Goal: Task Accomplishment & Management: Use online tool/utility

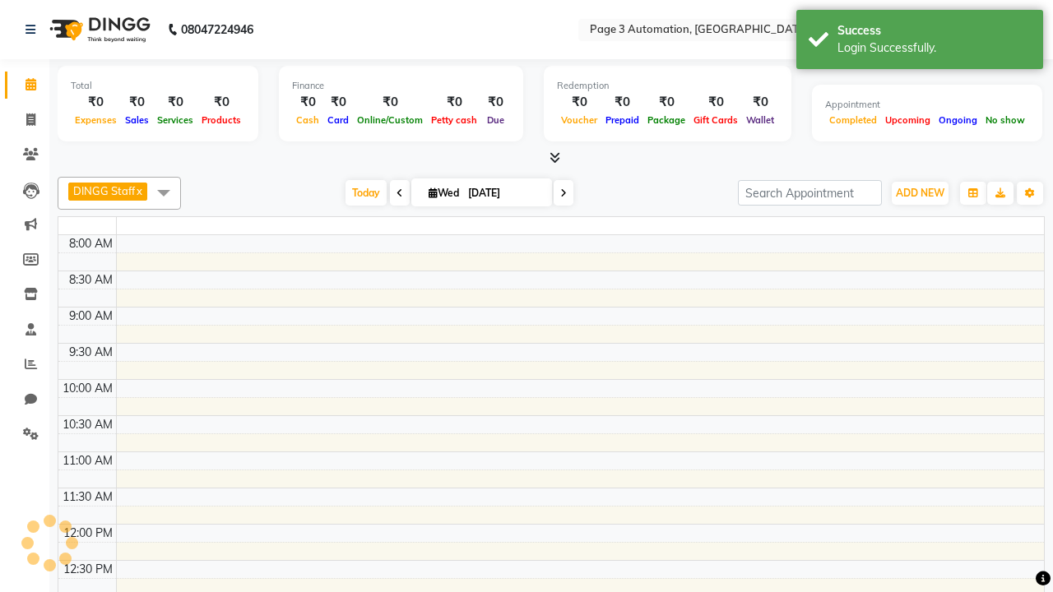
select select "en"
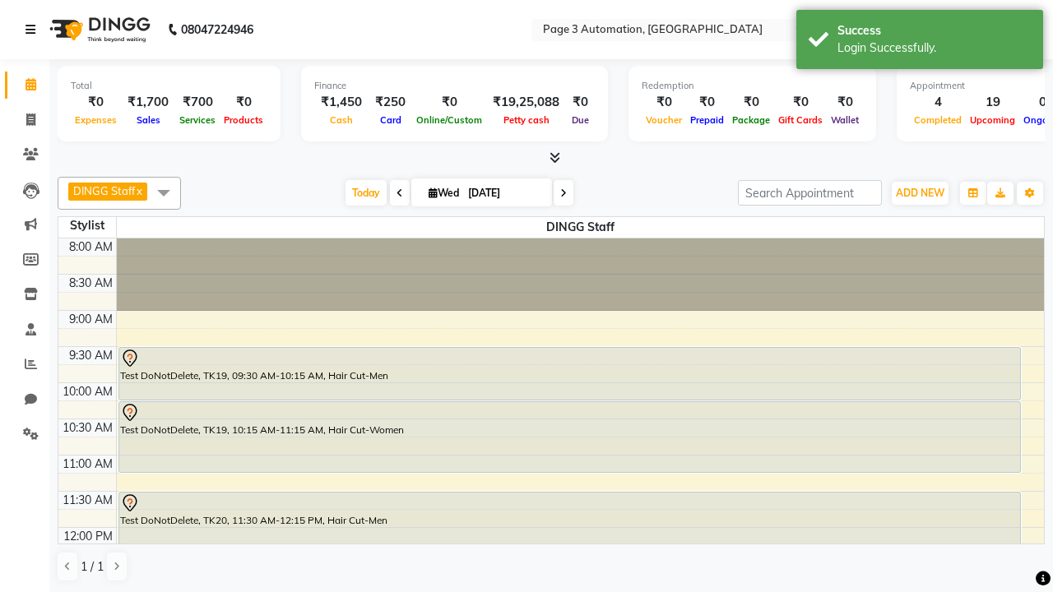
click at [34, 30] on icon at bounding box center [30, 30] width 10 height 12
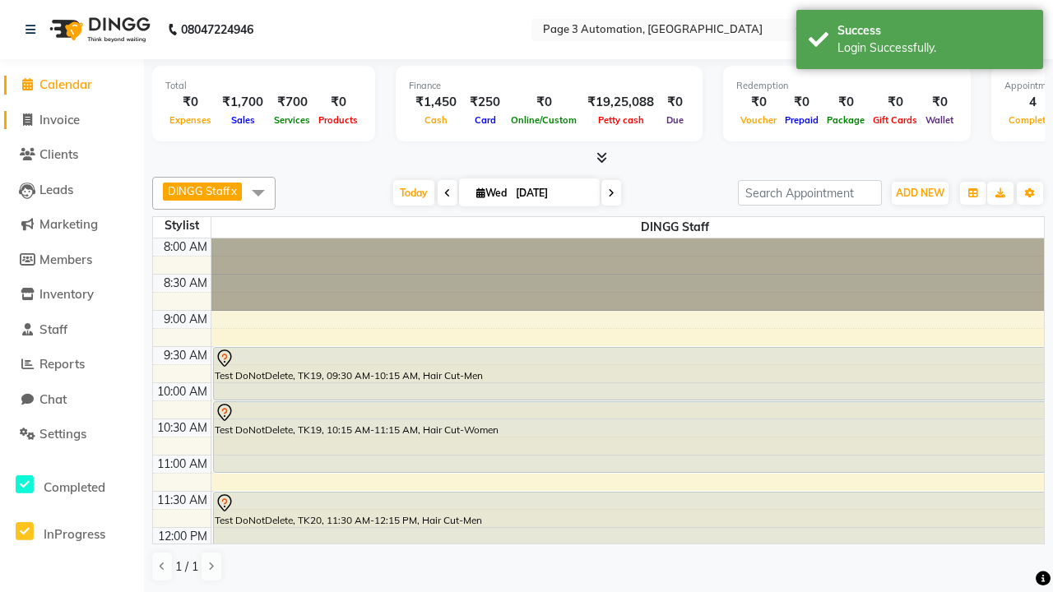
click at [72, 119] on span "Invoice" at bounding box center [59, 120] width 40 height 16
select select "2774"
select select "service"
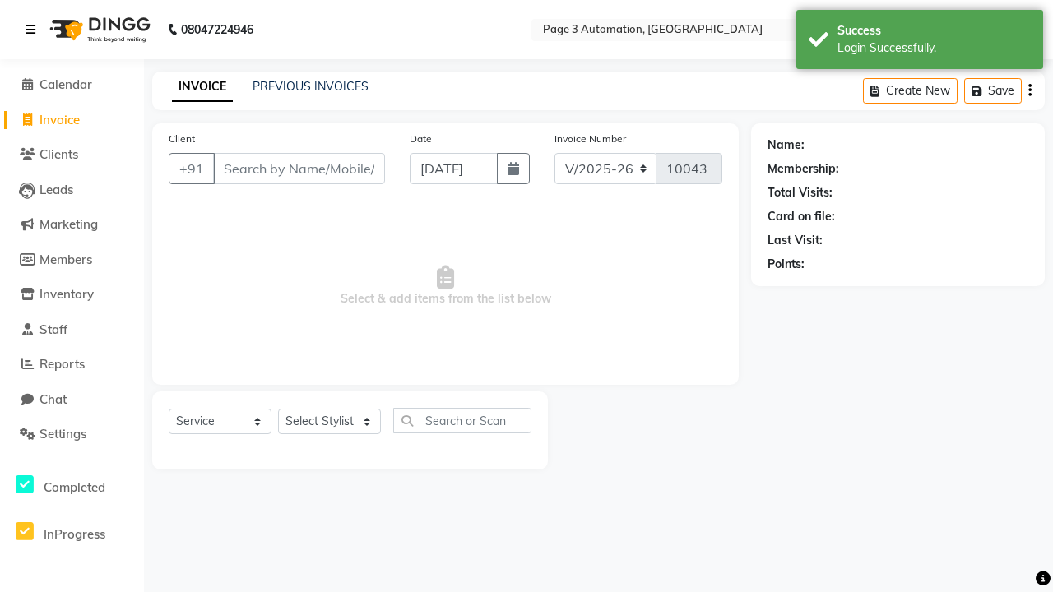
click at [34, 30] on icon at bounding box center [30, 30] width 10 height 12
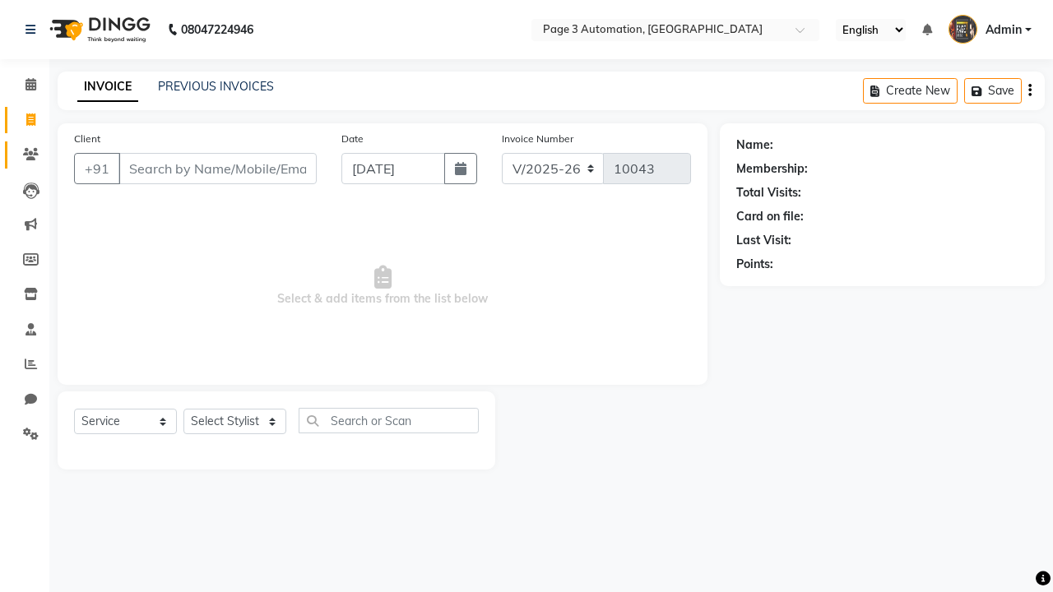
click at [25, 155] on icon at bounding box center [31, 154] width 16 height 12
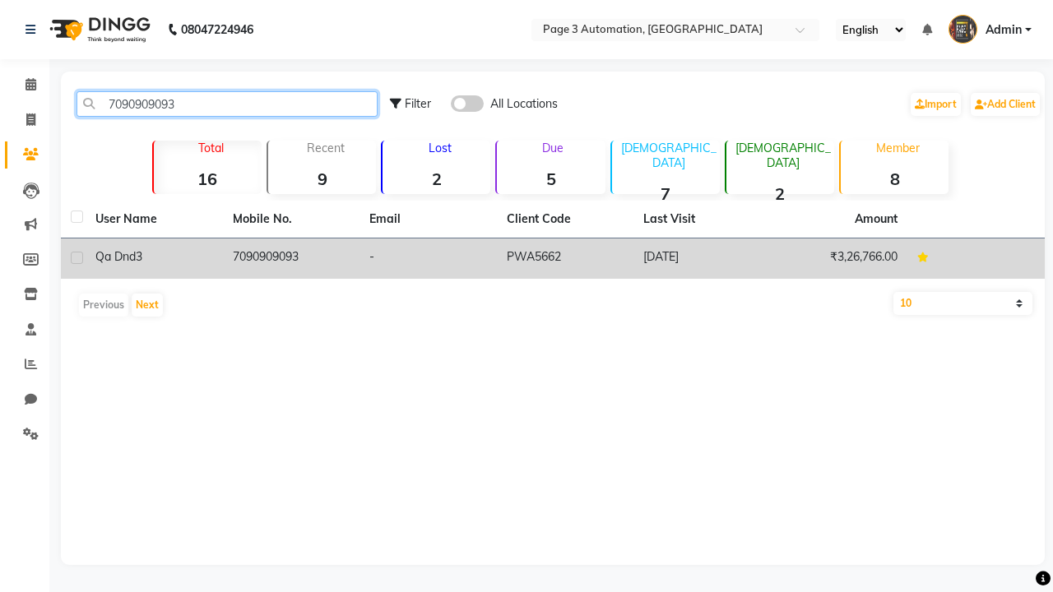
type input "7090909093"
click at [290, 258] on td "7090909093" at bounding box center [291, 259] width 137 height 40
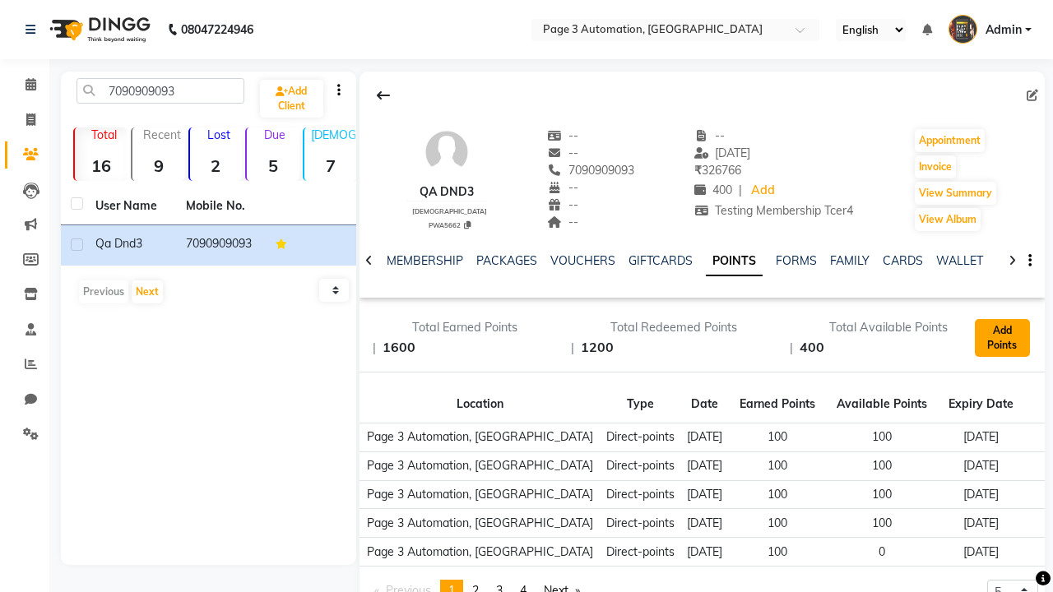
click at [1002, 338] on button "Add Points" at bounding box center [1002, 338] width 55 height 38
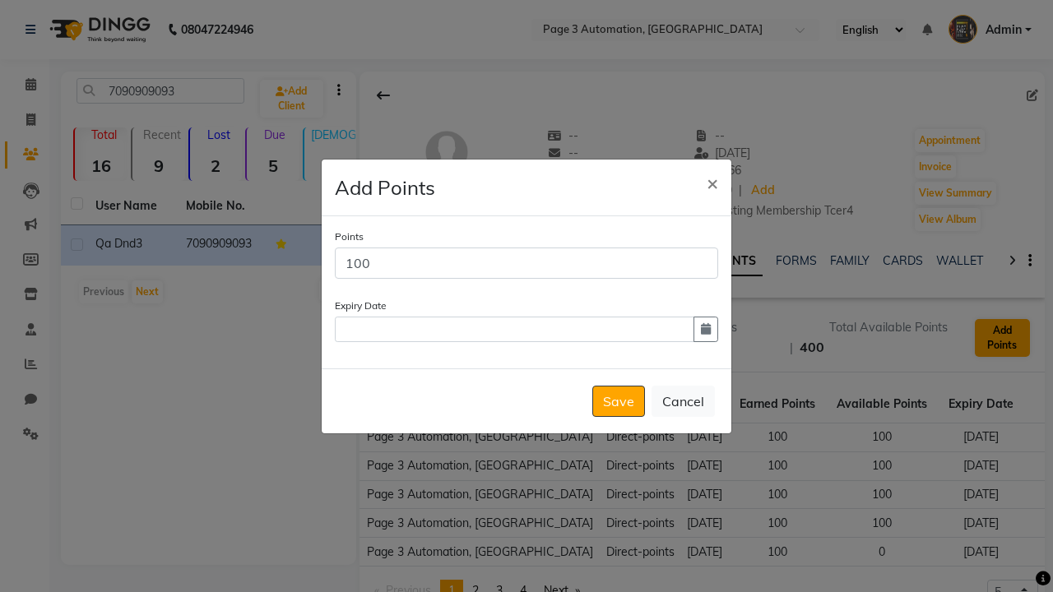
scroll to position [0, 318]
type input "100"
click at [706, 329] on icon "button" at bounding box center [706, 329] width 10 height 12
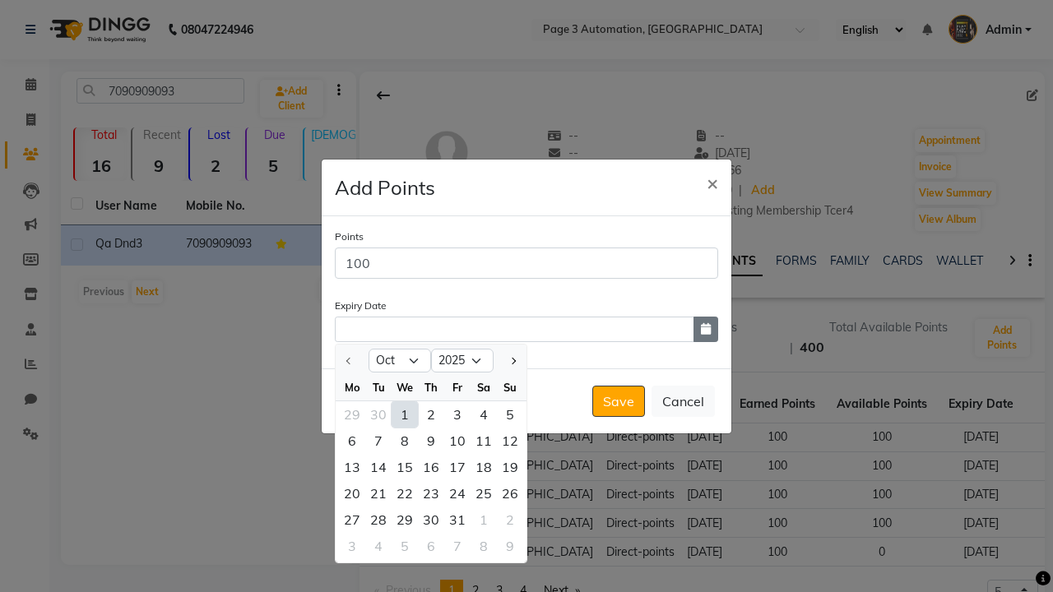
select select "12"
click at [457, 466] on div "17" at bounding box center [457, 467] width 26 height 26
type input "[DATE]"
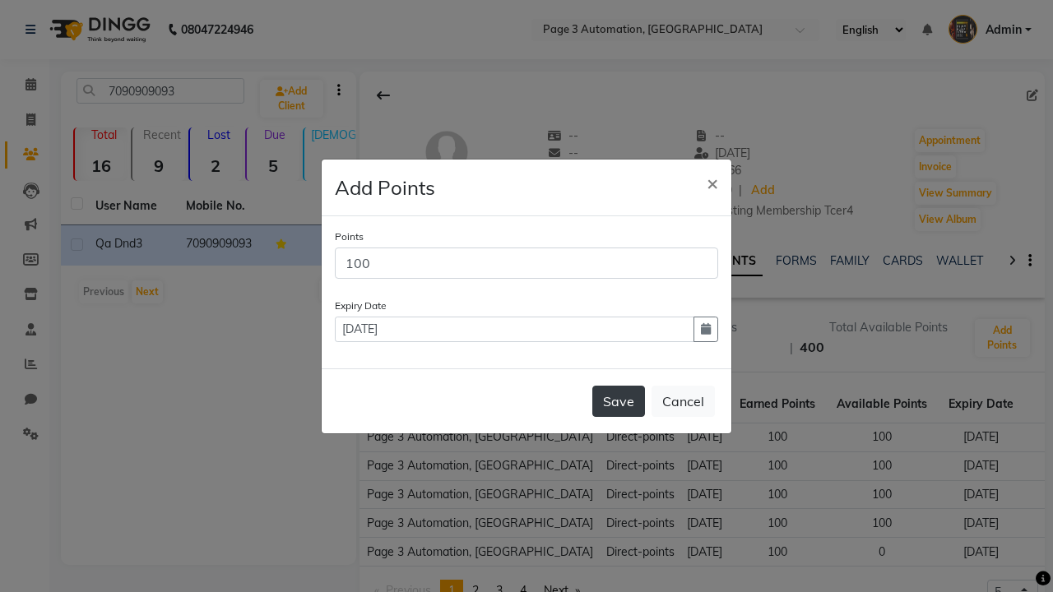
click at [619, 401] on button "Save" at bounding box center [618, 401] width 53 height 31
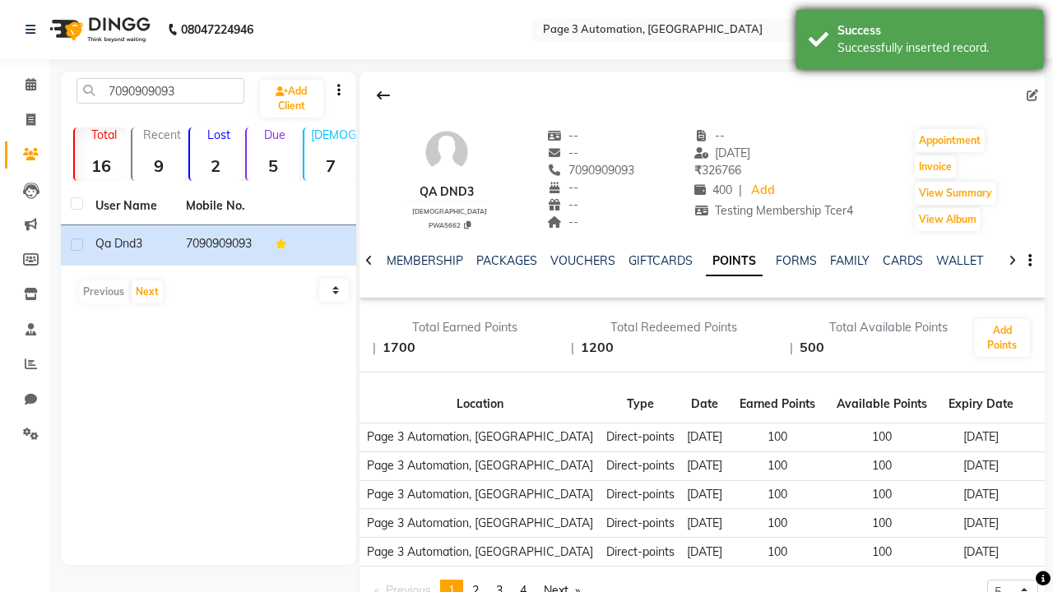
click at [920, 42] on div "Successfully inserted record." at bounding box center [933, 47] width 193 height 17
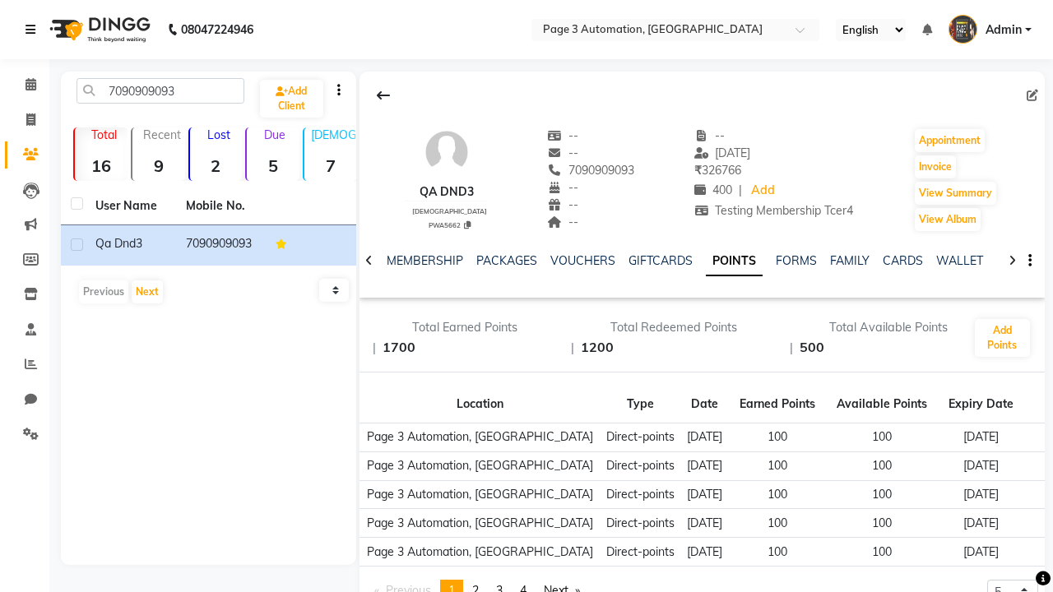
click at [34, 30] on icon at bounding box center [30, 30] width 10 height 12
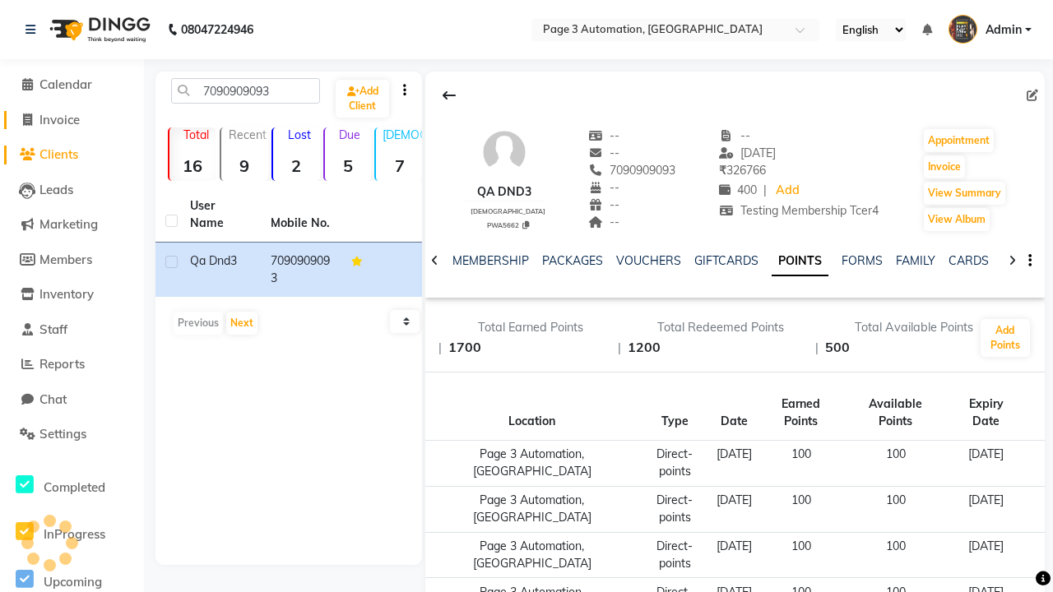
click at [72, 119] on span "Invoice" at bounding box center [59, 120] width 40 height 16
select select "service"
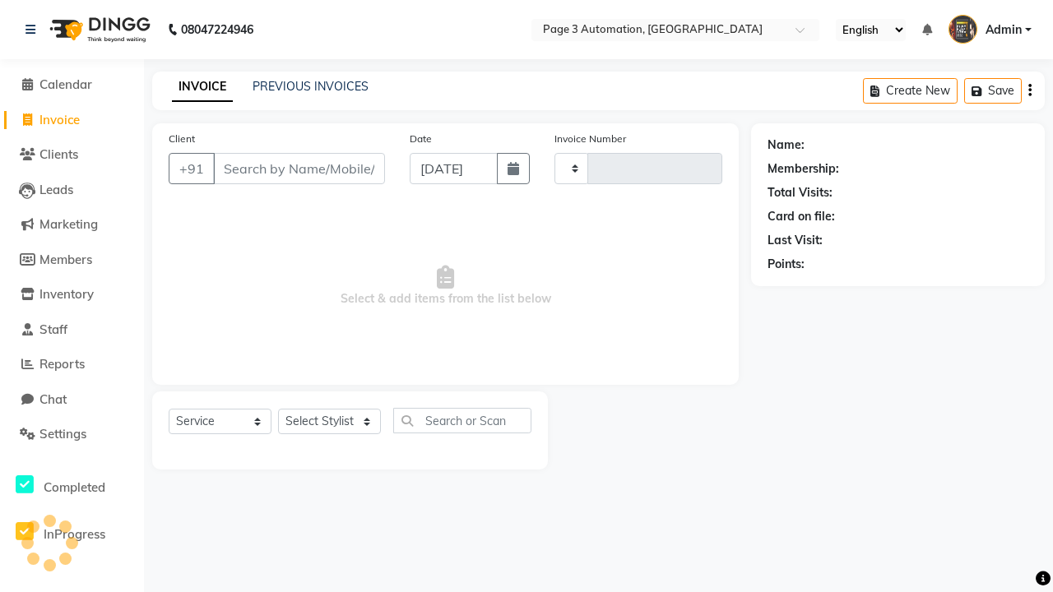
type input "10043"
select select "2774"
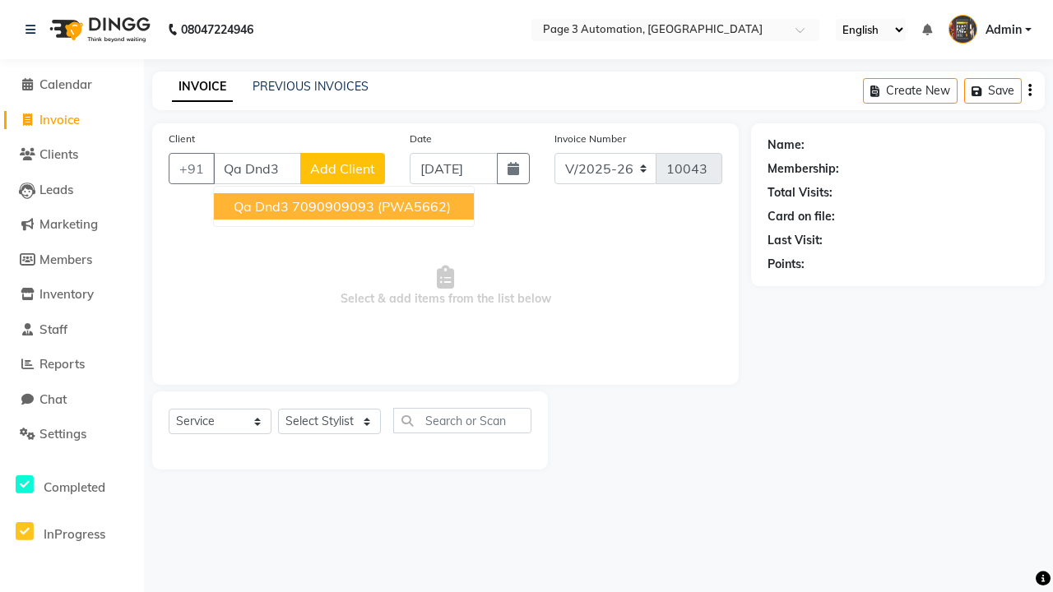
click at [345, 206] on ngb-highlight "7090909093" at bounding box center [333, 206] width 82 height 16
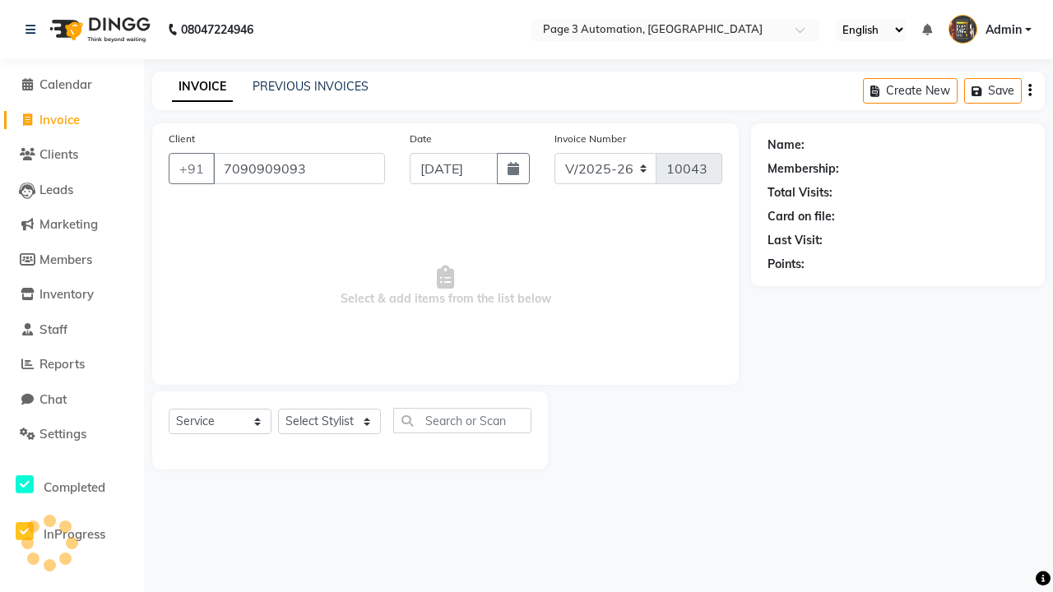
type input "7090909093"
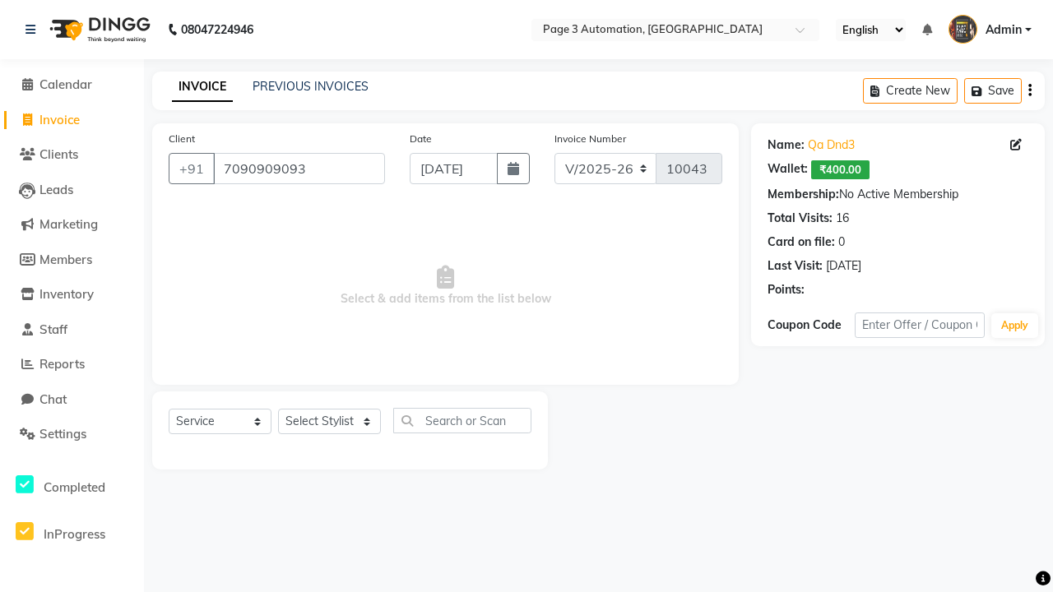
select select "93067"
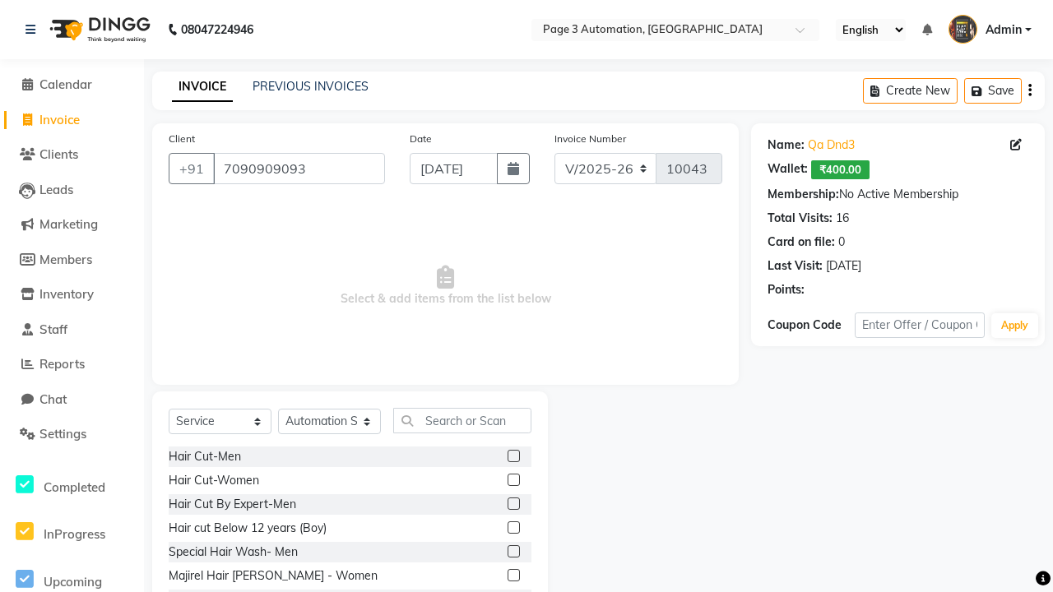
click at [512, 504] on label at bounding box center [514, 504] width 12 height 12
click at [512, 504] on input "checkbox" at bounding box center [513, 504] width 11 height 11
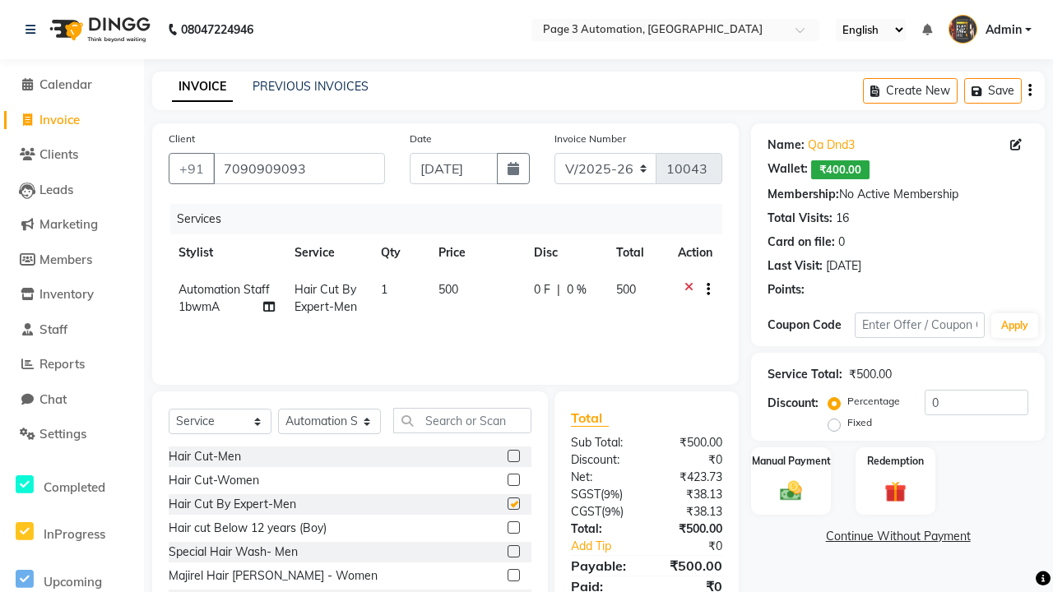
checkbox input "false"
click at [895, 461] on label "Redemption" at bounding box center [894, 460] width 59 height 16
